Goal: Information Seeking & Learning: Understand process/instructions

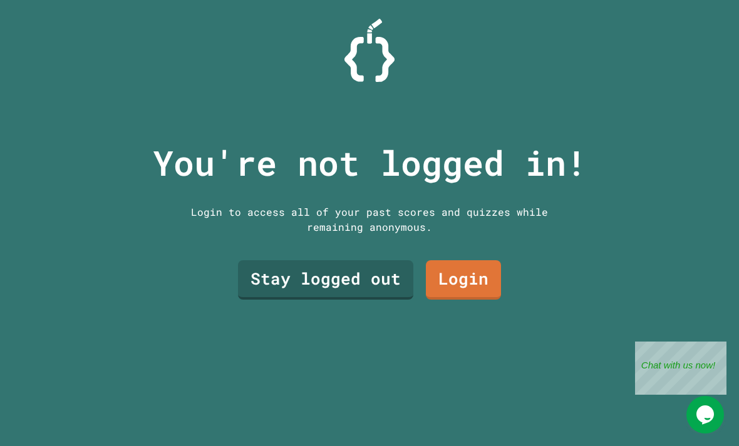
click at [371, 300] on link "Stay logged out" at bounding box center [325, 279] width 175 height 39
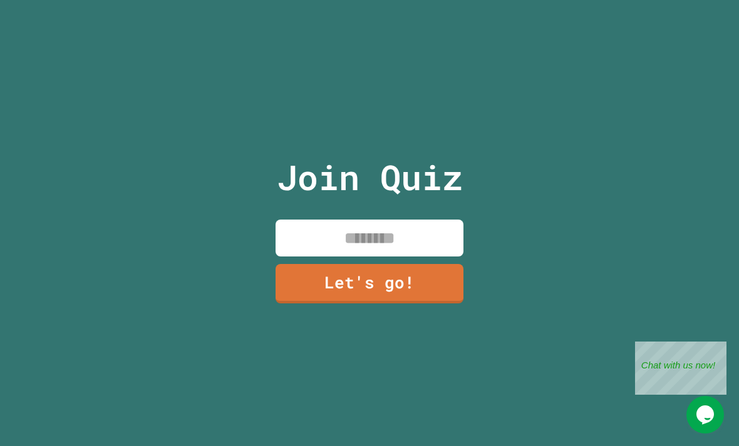
click at [422, 255] on input at bounding box center [369, 238] width 188 height 37
type input "**"
click at [300, 289] on link "Let's go!" at bounding box center [369, 283] width 188 height 39
click at [369, 0] on div at bounding box center [369, 0] width 0 height 0
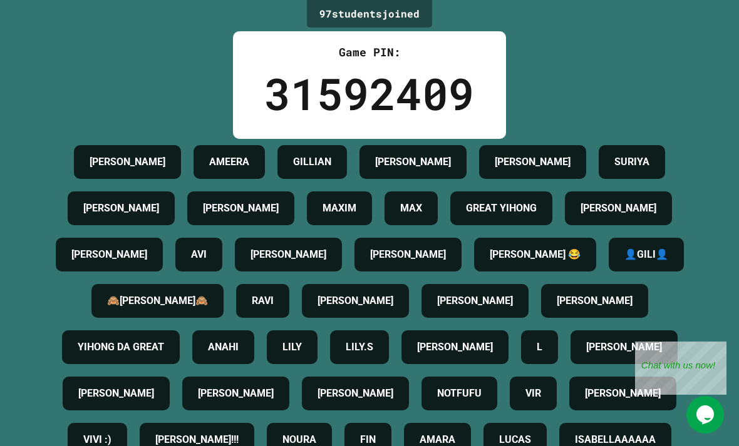
click at [326, 262] on h4 "[PERSON_NAME]" at bounding box center [288, 254] width 76 height 15
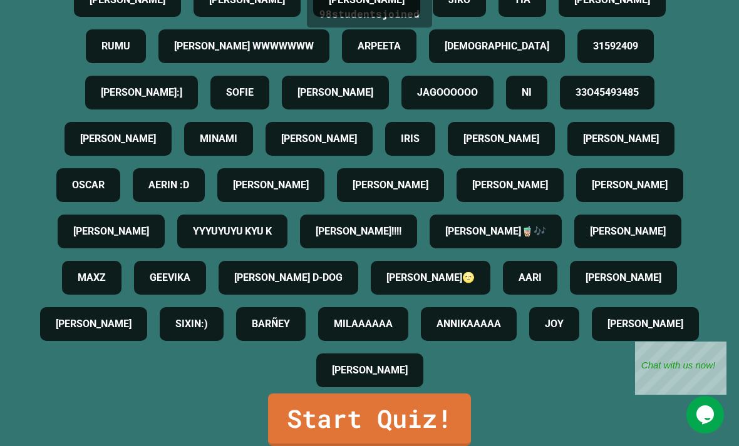
scroll to position [40, 0]
click at [437, 421] on link "Start Quiz!" at bounding box center [369, 420] width 203 height 53
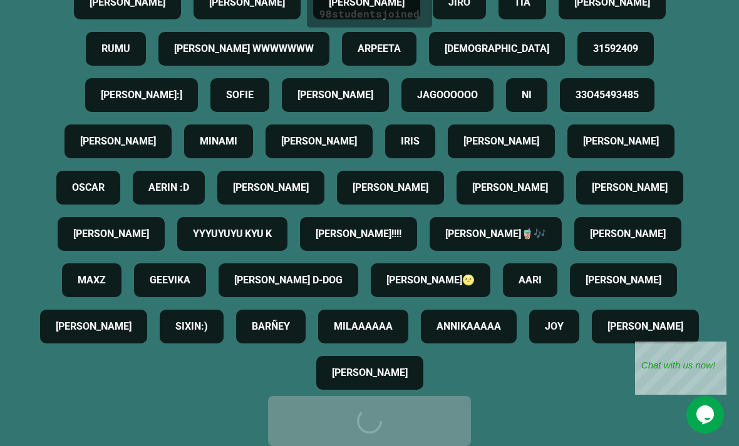
scroll to position [0, 0]
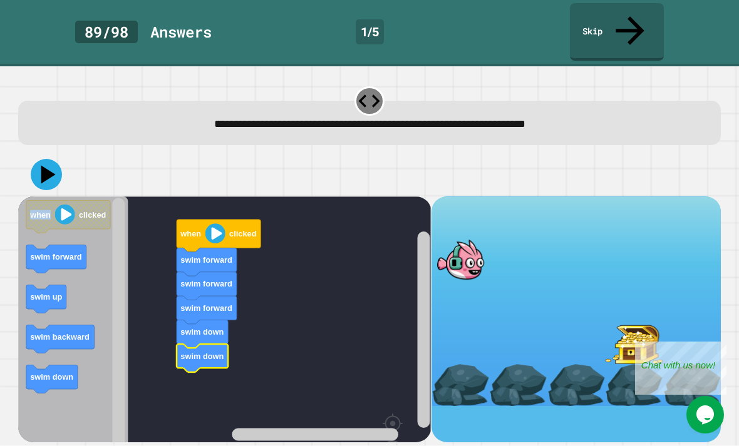
click at [45, 159] on icon at bounding box center [46, 174] width 31 height 31
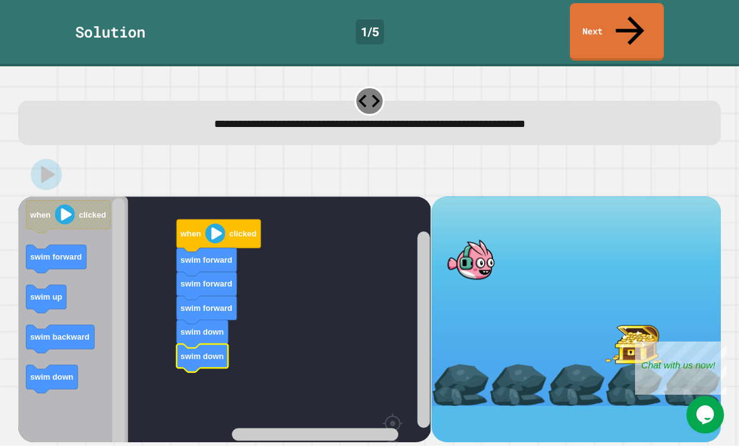
scroll to position [39, 0]
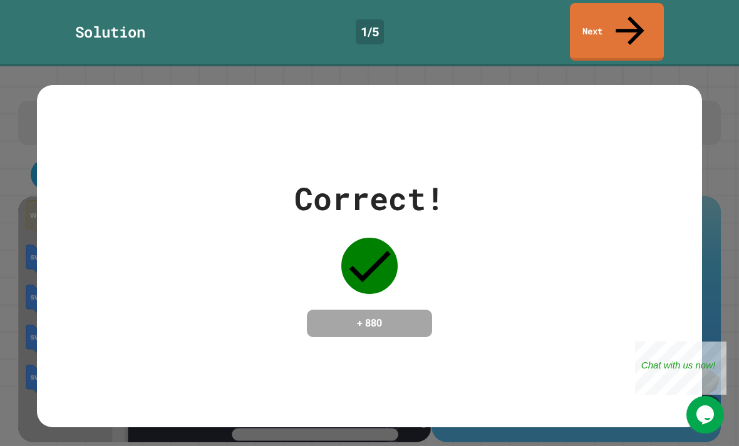
click at [649, 214] on div "Correct! + 880" at bounding box center [369, 256] width 665 height 162
click at [669, 200] on div "Correct! + 880" at bounding box center [369, 256] width 665 height 162
click at [642, 9] on link "Next" at bounding box center [617, 32] width 94 height 58
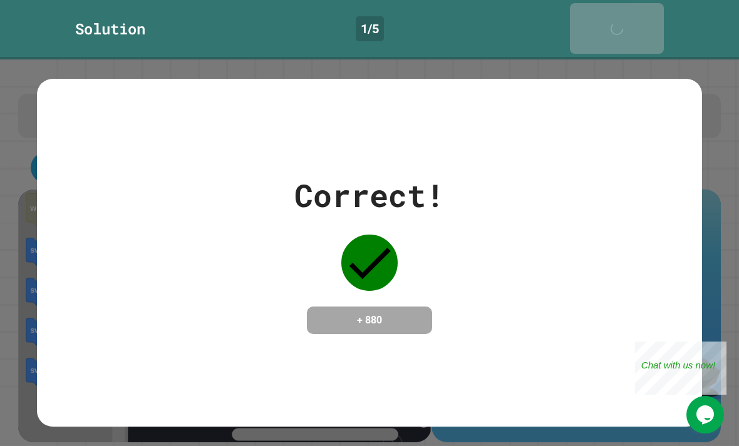
click at [648, 8] on link "Next" at bounding box center [617, 28] width 94 height 51
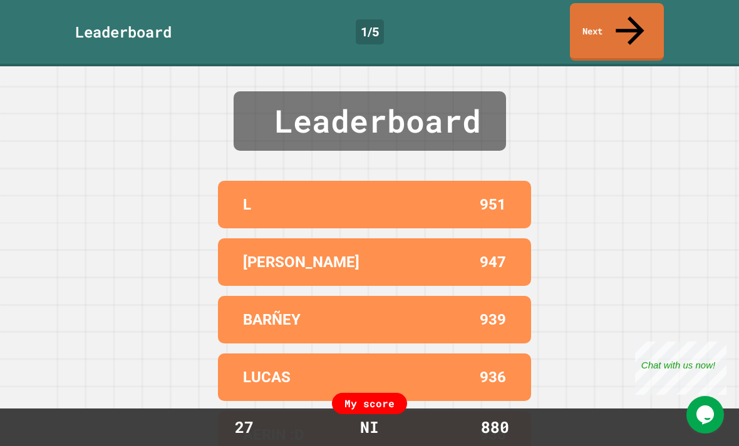
scroll to position [13, 0]
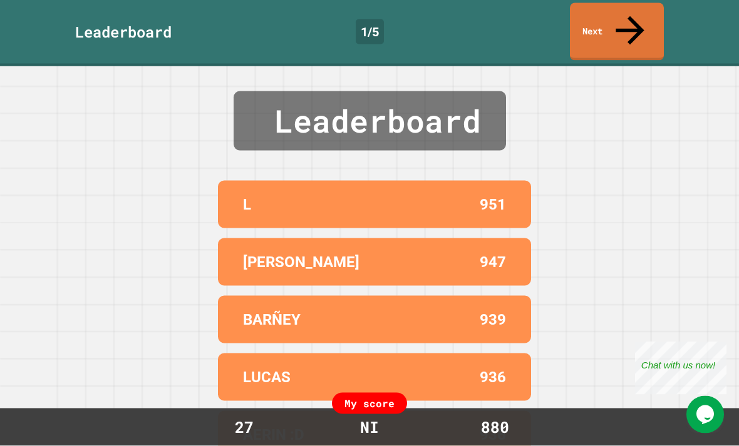
click at [632, 16] on link "Next" at bounding box center [617, 32] width 94 height 58
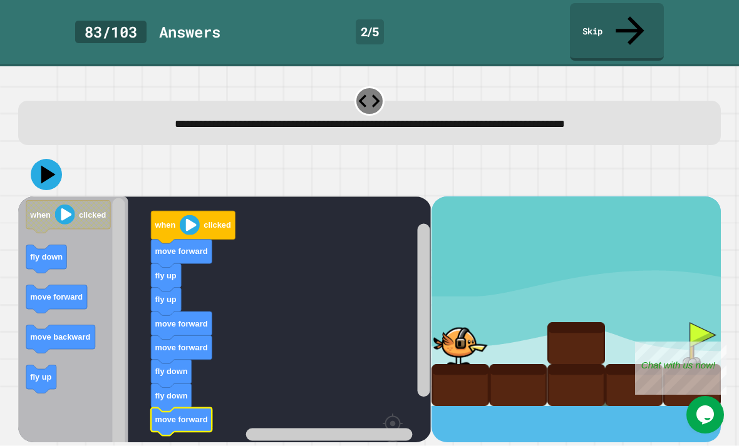
click at [29, 149] on div "when clicked move forward fly up fly up move forward move forward fly down fly …" at bounding box center [369, 297] width 709 height 297
click at [28, 149] on div "when clicked move forward fly up fly up move forward move forward fly down fly …" at bounding box center [369, 297] width 709 height 297
click at [43, 165] on icon at bounding box center [48, 174] width 14 height 18
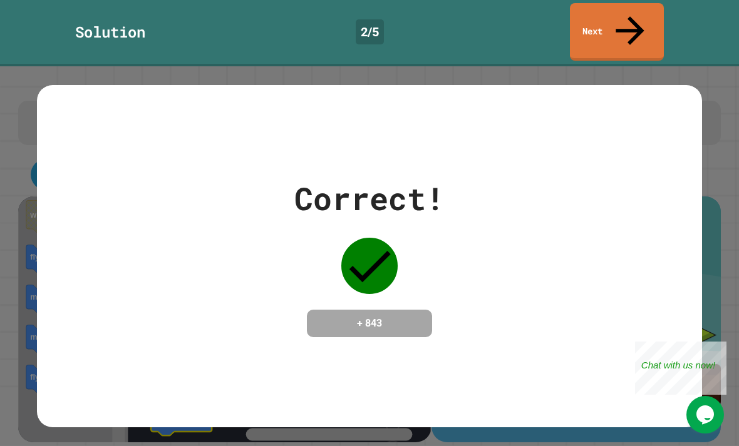
click at [642, 16] on link "Next" at bounding box center [617, 32] width 94 height 58
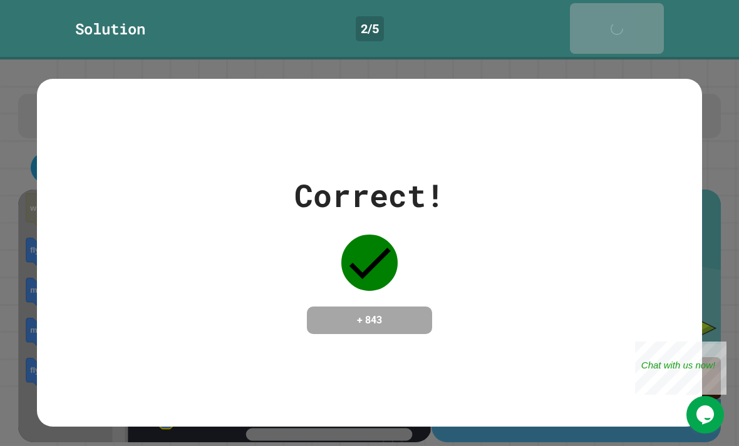
click at [646, 19] on div "Solution 2 / 5 Next" at bounding box center [369, 29] width 739 height 59
click at [648, 59] on div "Correct! + 843" at bounding box center [369, 252] width 739 height 387
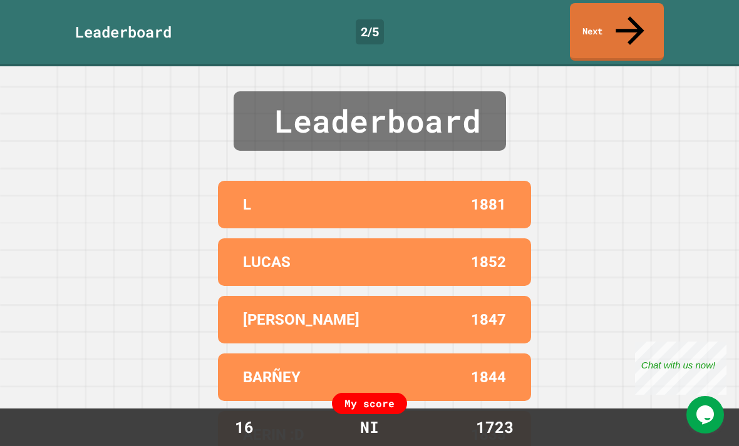
click at [628, 14] on link "Next" at bounding box center [617, 32] width 94 height 58
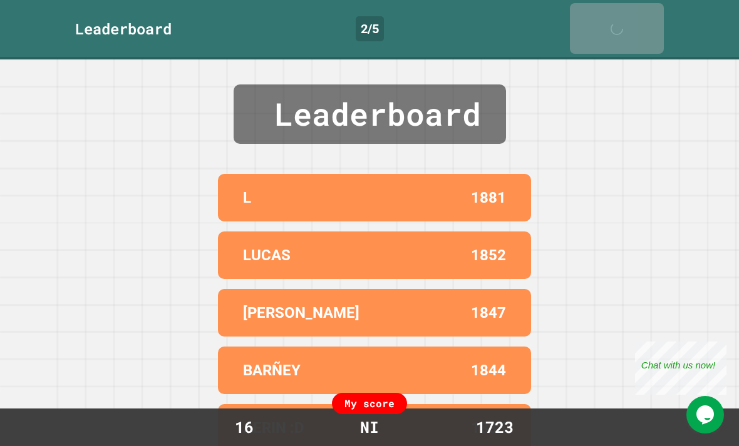
click at [634, 12] on link "Next" at bounding box center [617, 28] width 94 height 51
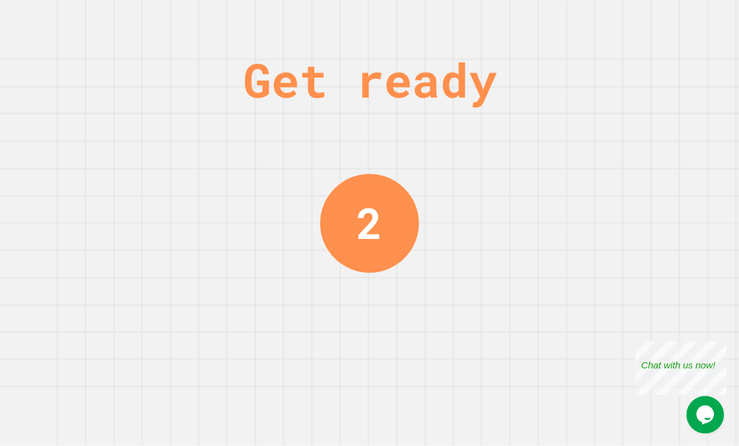
click at [5, 405] on div "Get ready 2" at bounding box center [369, 223] width 739 height 446
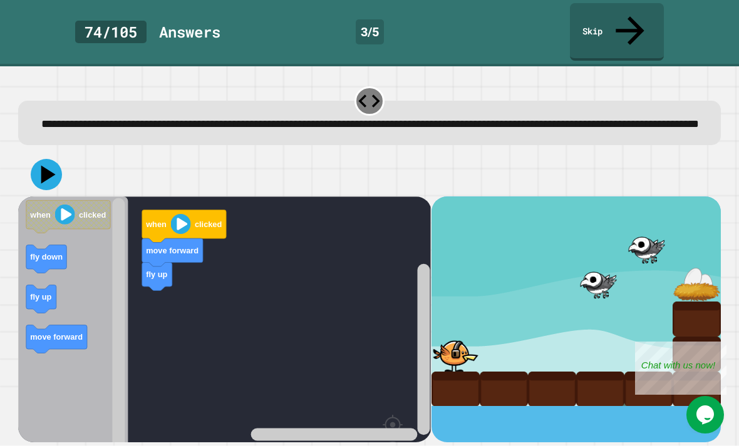
scroll to position [0, 0]
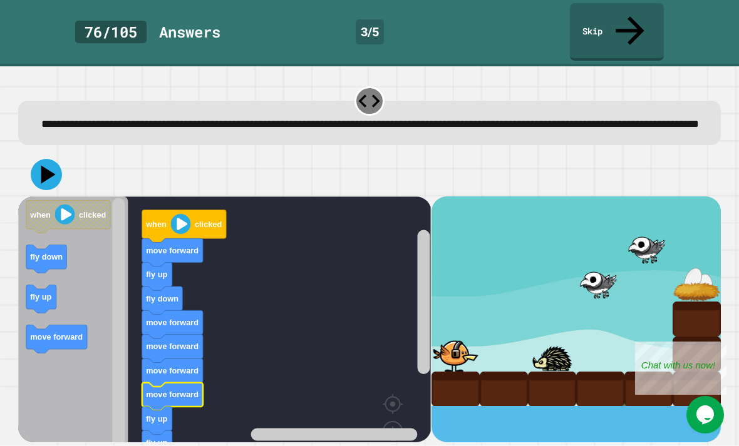
click at [56, 175] on icon at bounding box center [46, 174] width 31 height 31
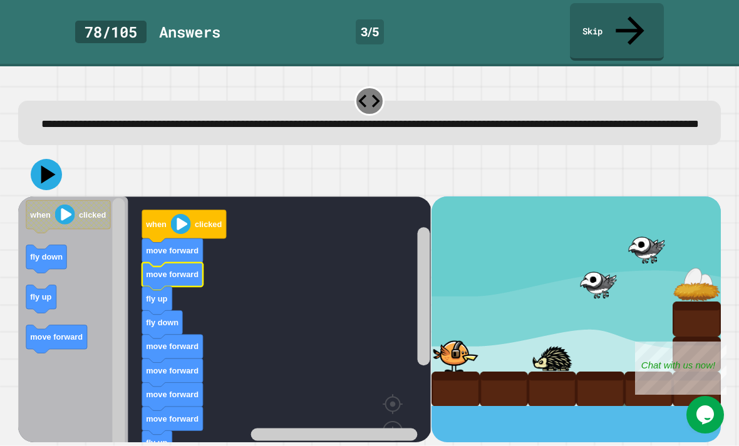
click at [49, 166] on icon at bounding box center [48, 174] width 14 height 18
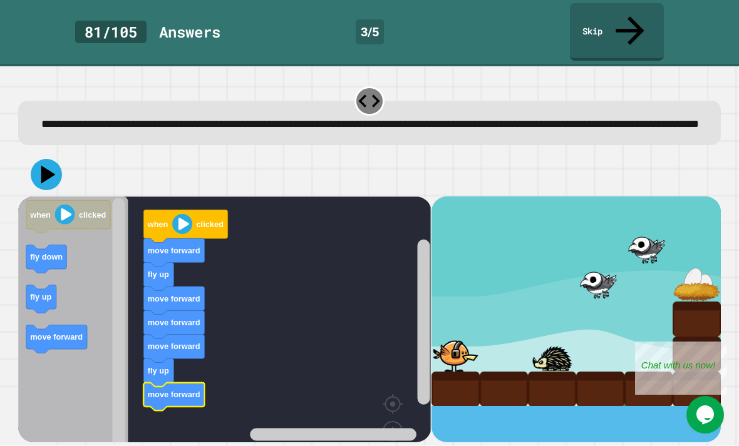
click at [56, 172] on icon at bounding box center [46, 174] width 31 height 31
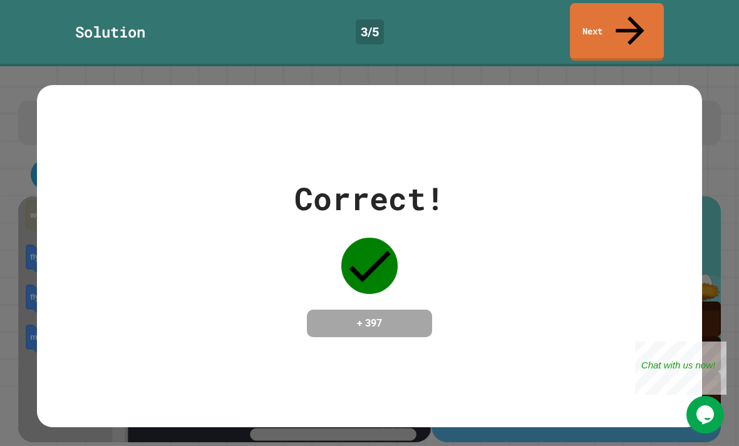
click at [653, 12] on link "Next" at bounding box center [617, 32] width 94 height 58
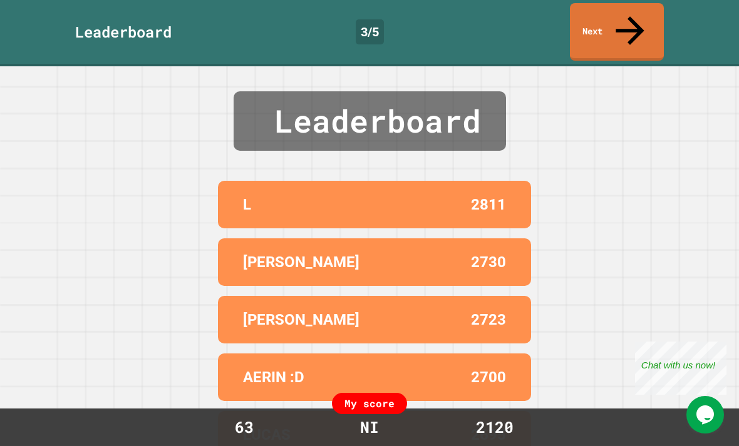
click at [635, 23] on link "Next" at bounding box center [617, 32] width 94 height 58
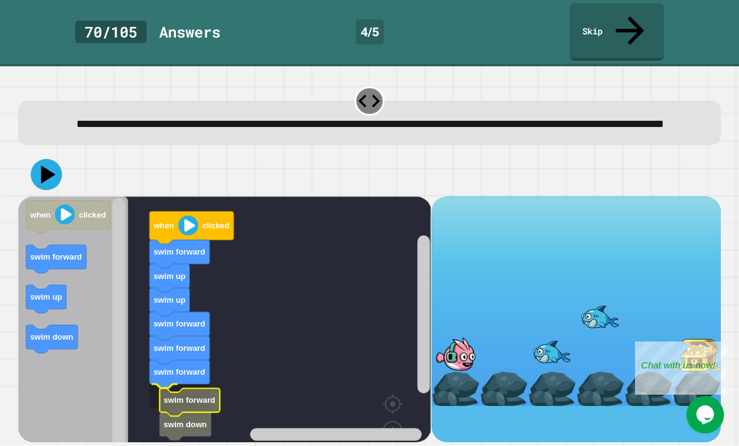
click at [164, 396] on text "swim forward" at bounding box center [190, 400] width 52 height 9
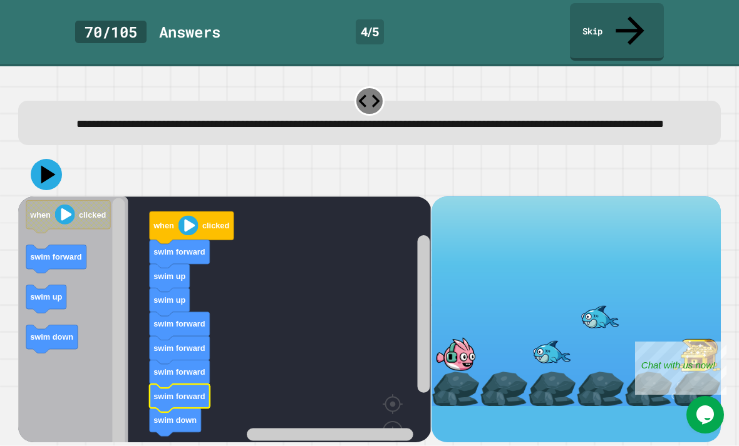
click at [56, 177] on icon at bounding box center [46, 174] width 31 height 31
click at [53, 178] on icon at bounding box center [46, 174] width 31 height 31
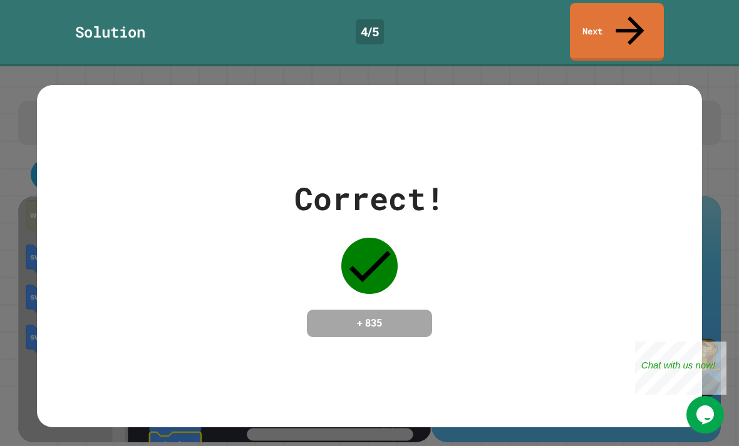
click at [640, 31] on link "Next" at bounding box center [617, 32] width 94 height 58
click at [640, 31] on div "Solution 4 / 5 Next" at bounding box center [369, 33] width 739 height 66
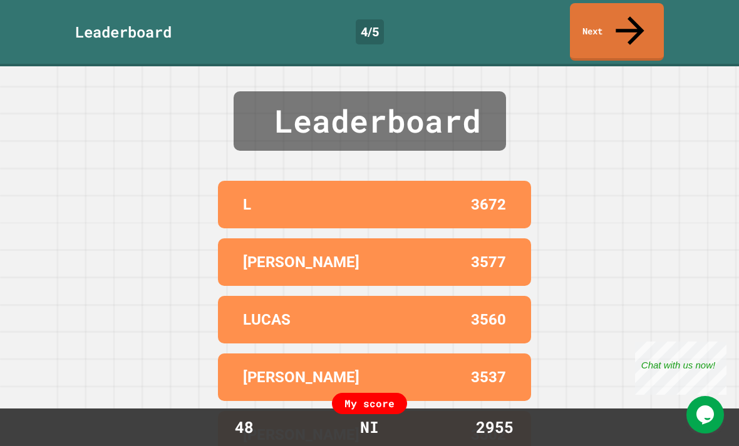
click at [657, 23] on link "Next" at bounding box center [617, 32] width 94 height 58
